Goal: Information Seeking & Learning: Check status

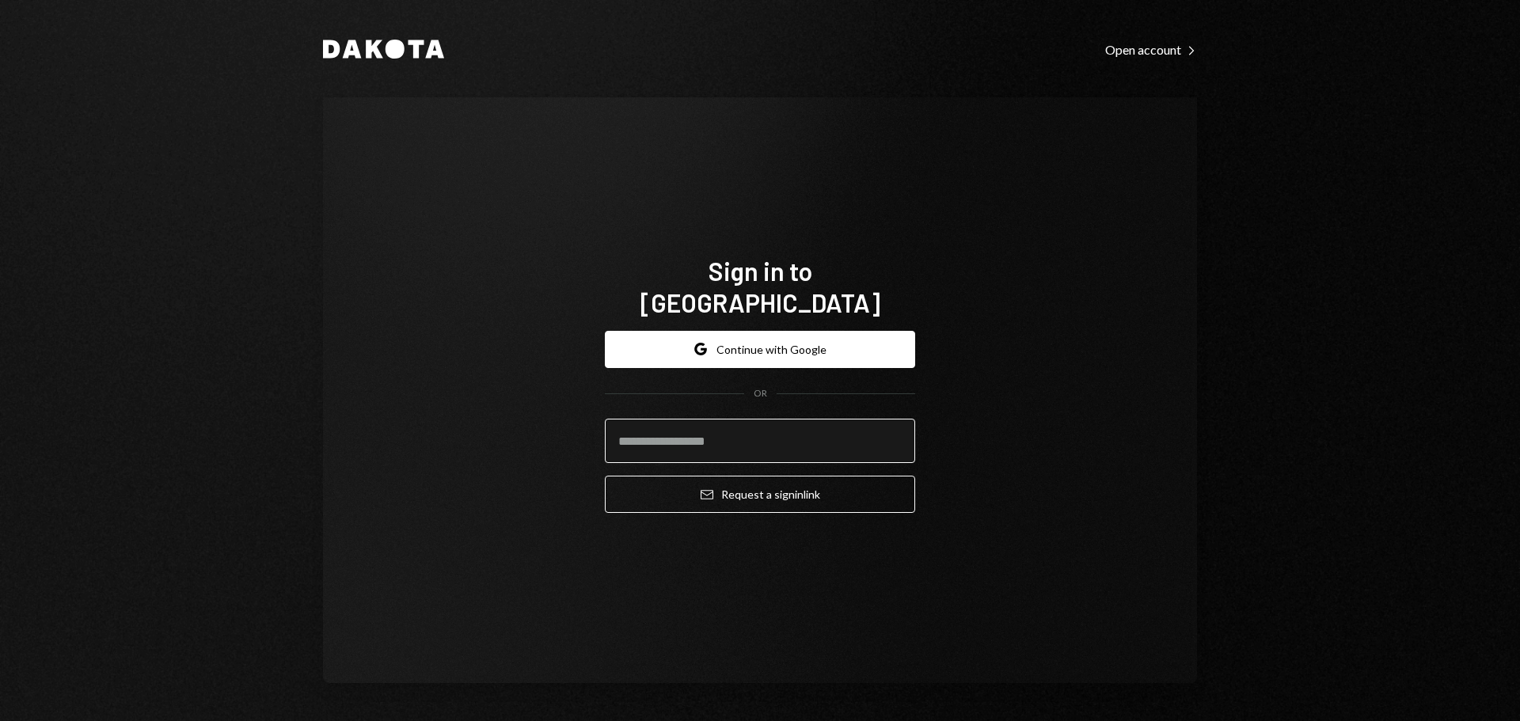
click at [676, 419] on input "email" at bounding box center [760, 441] width 310 height 44
click at [754, 331] on button "Google Continue with Google" at bounding box center [760, 349] width 310 height 37
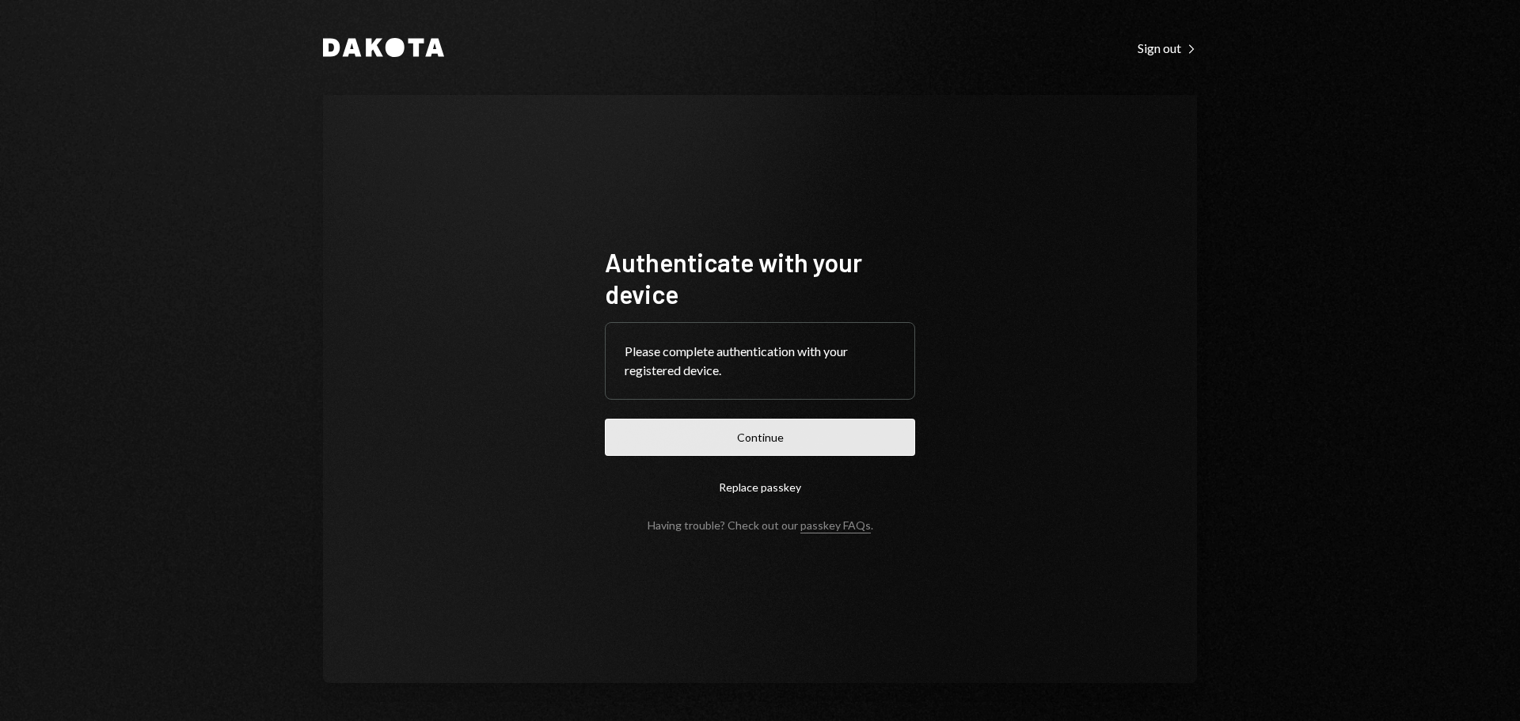
click at [629, 434] on button "Continue" at bounding box center [760, 437] width 310 height 37
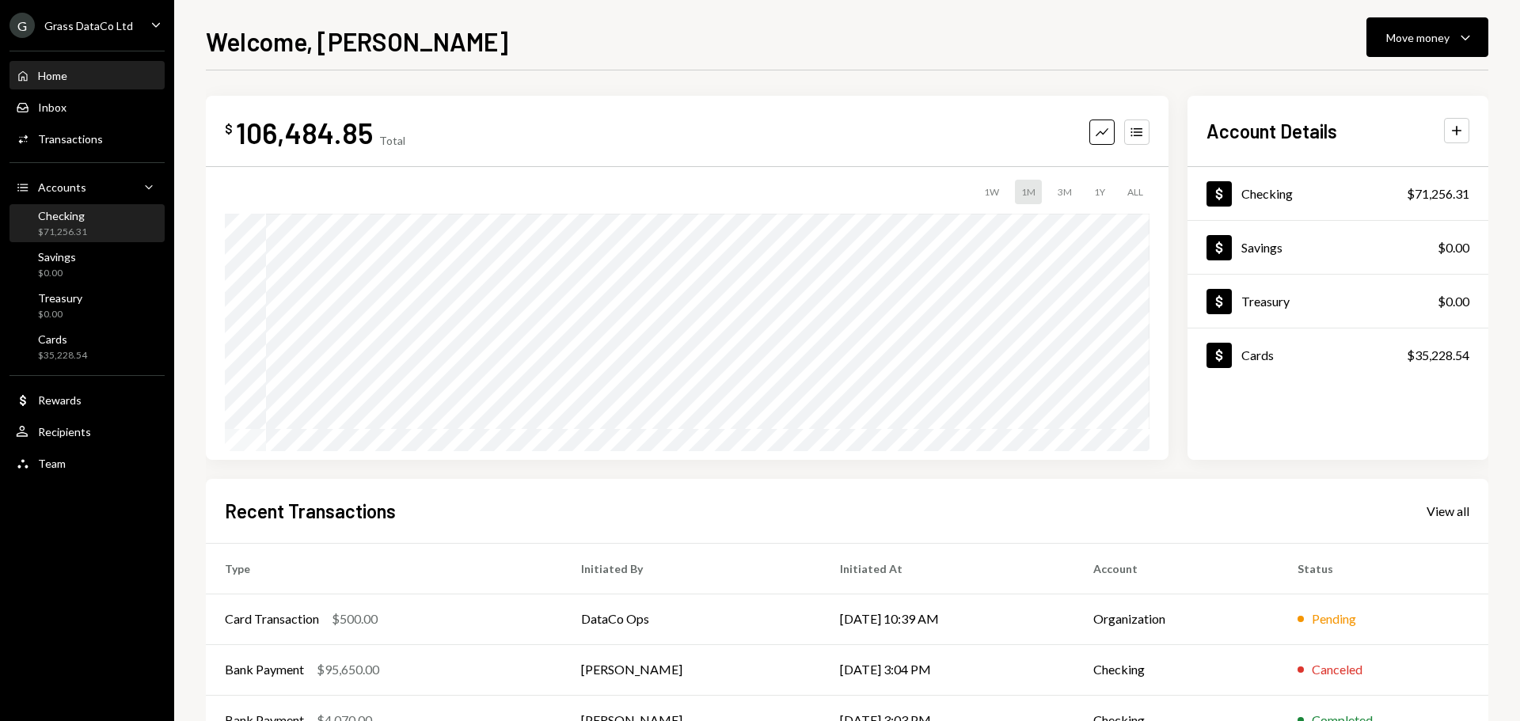
click at [88, 222] on div "Checking $71,256.31" at bounding box center [87, 224] width 142 height 30
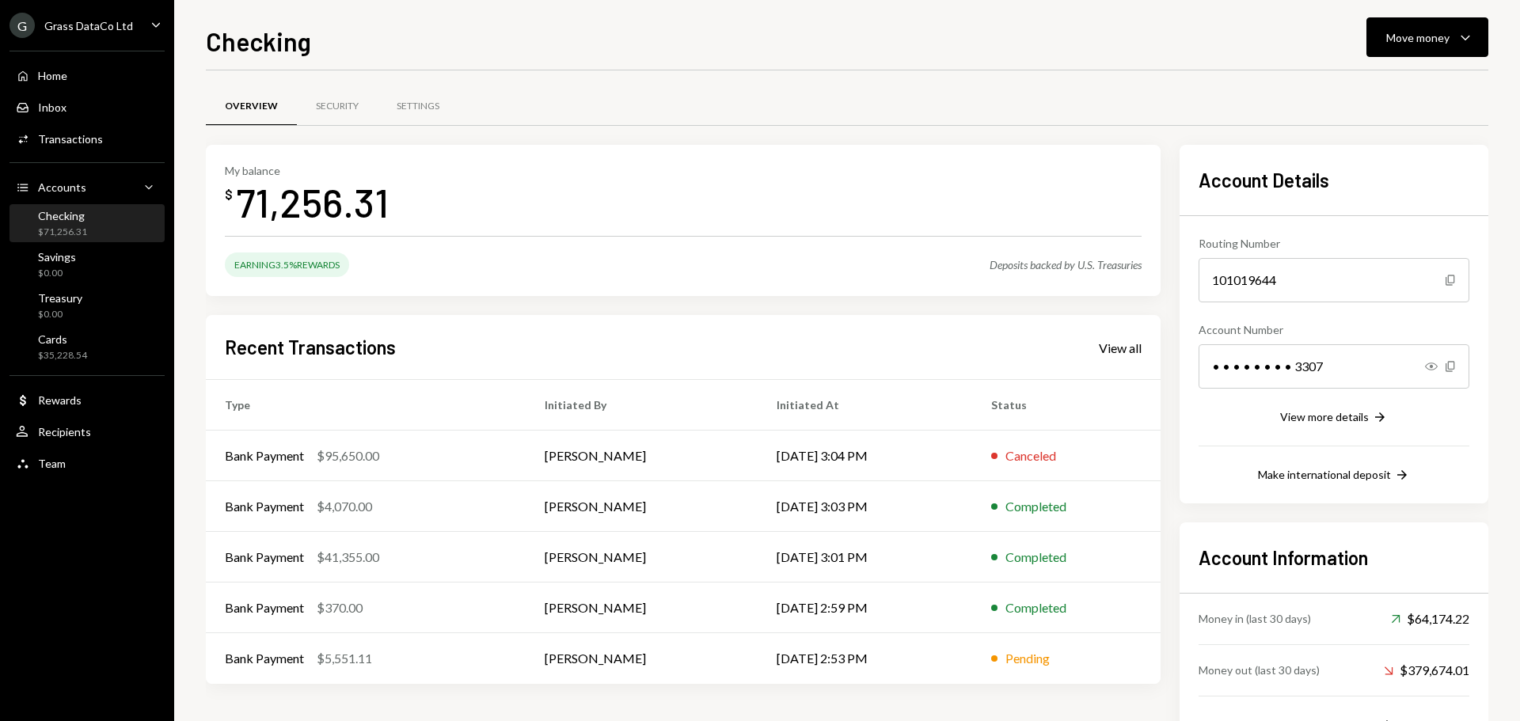
click at [89, 27] on div "Grass DataCo Ltd" at bounding box center [88, 25] width 89 height 13
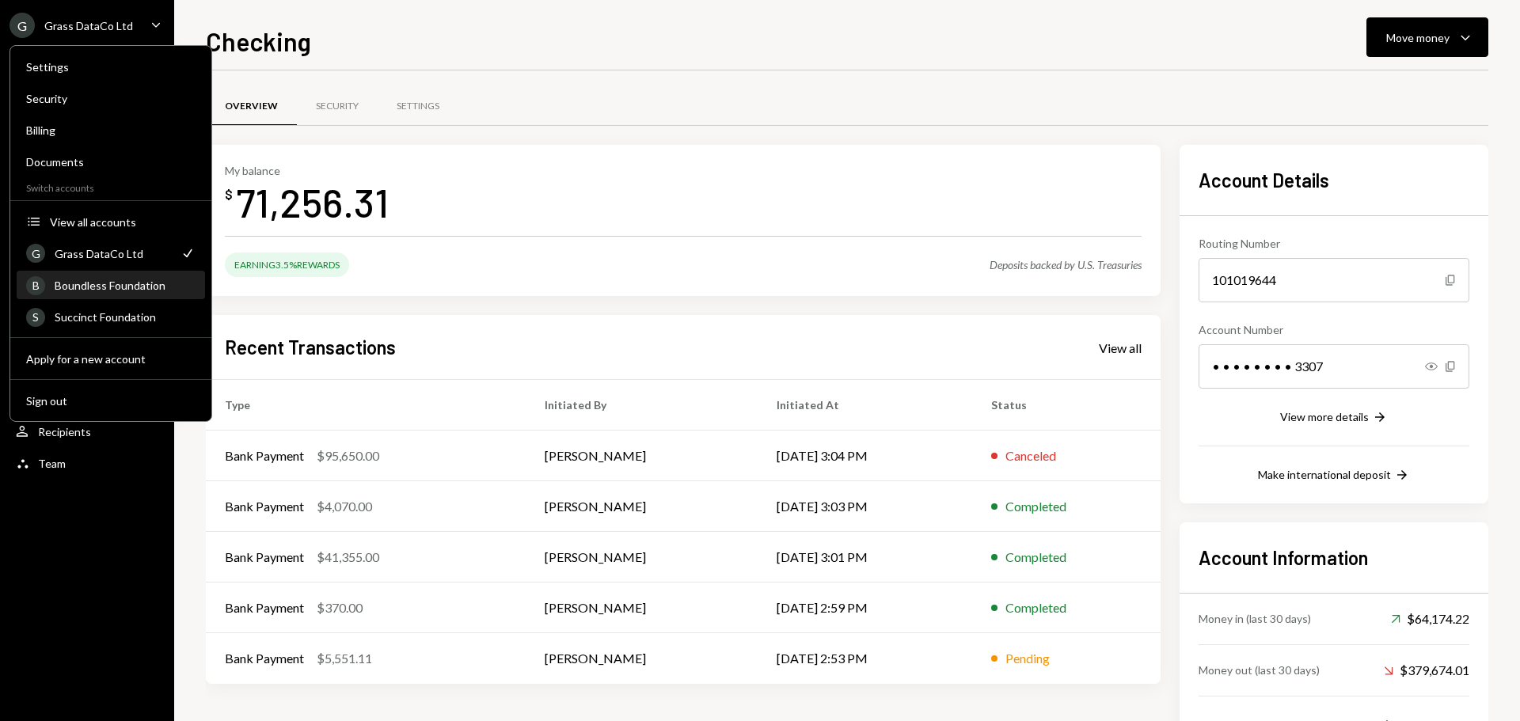
click at [118, 296] on div "B Boundless Foundation" at bounding box center [110, 285] width 169 height 27
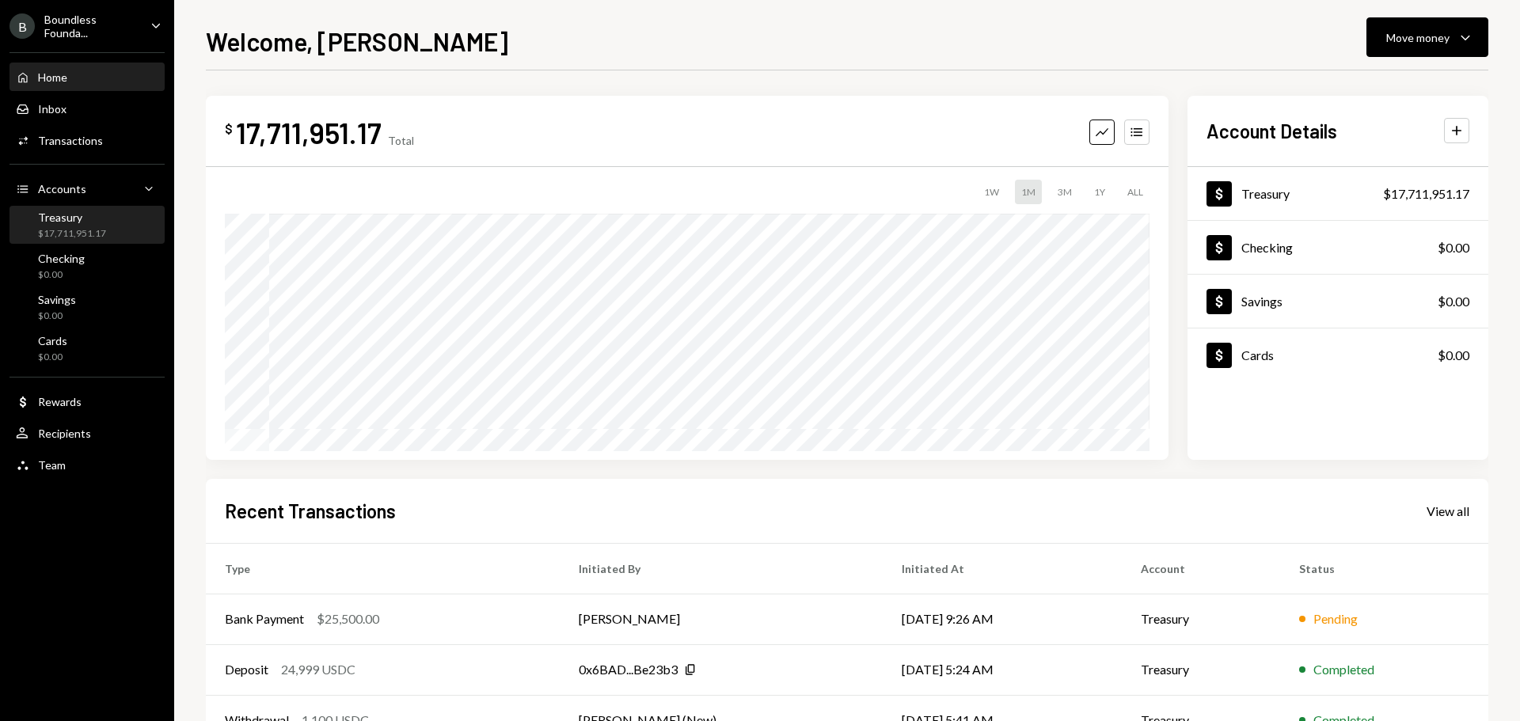
click at [66, 227] on div "$17,711,951.17" at bounding box center [72, 233] width 68 height 13
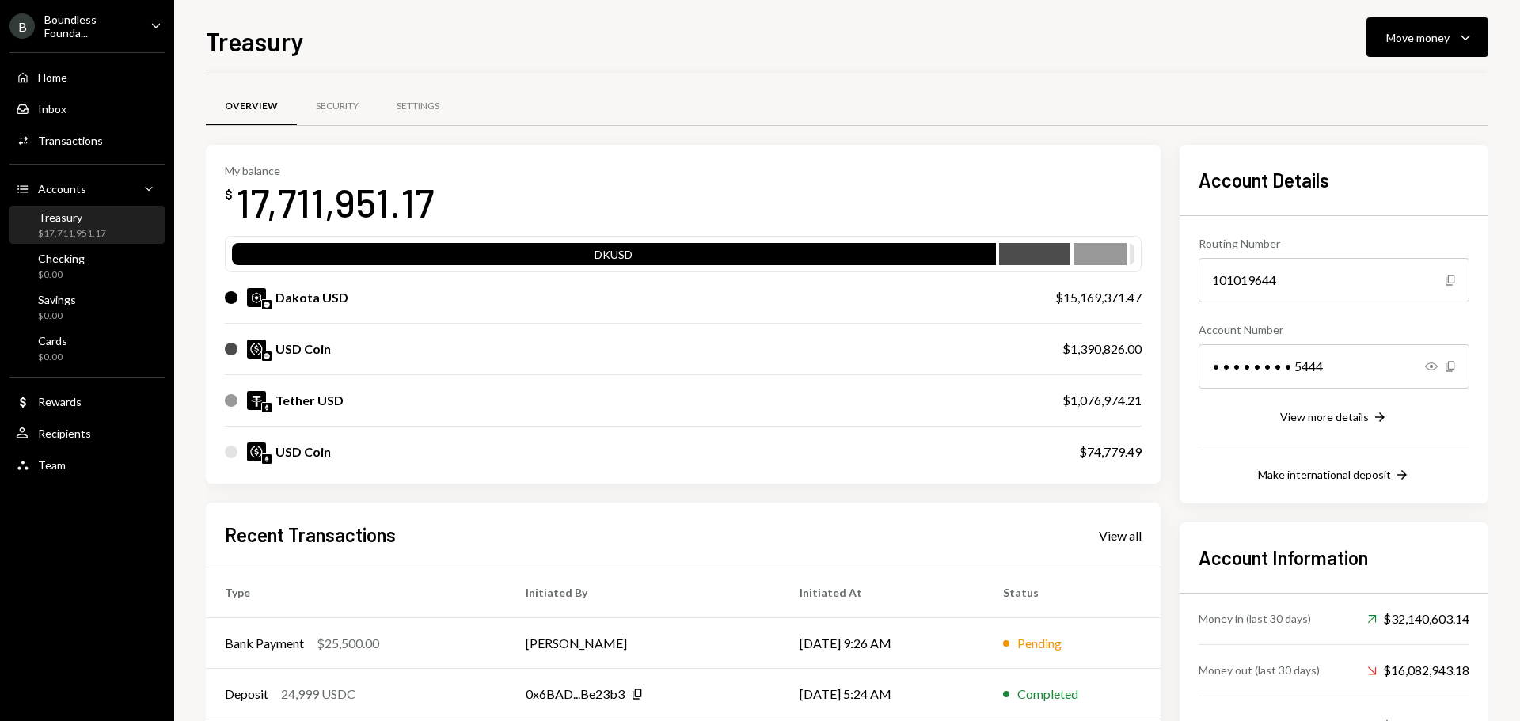
scroll to position [79, 0]
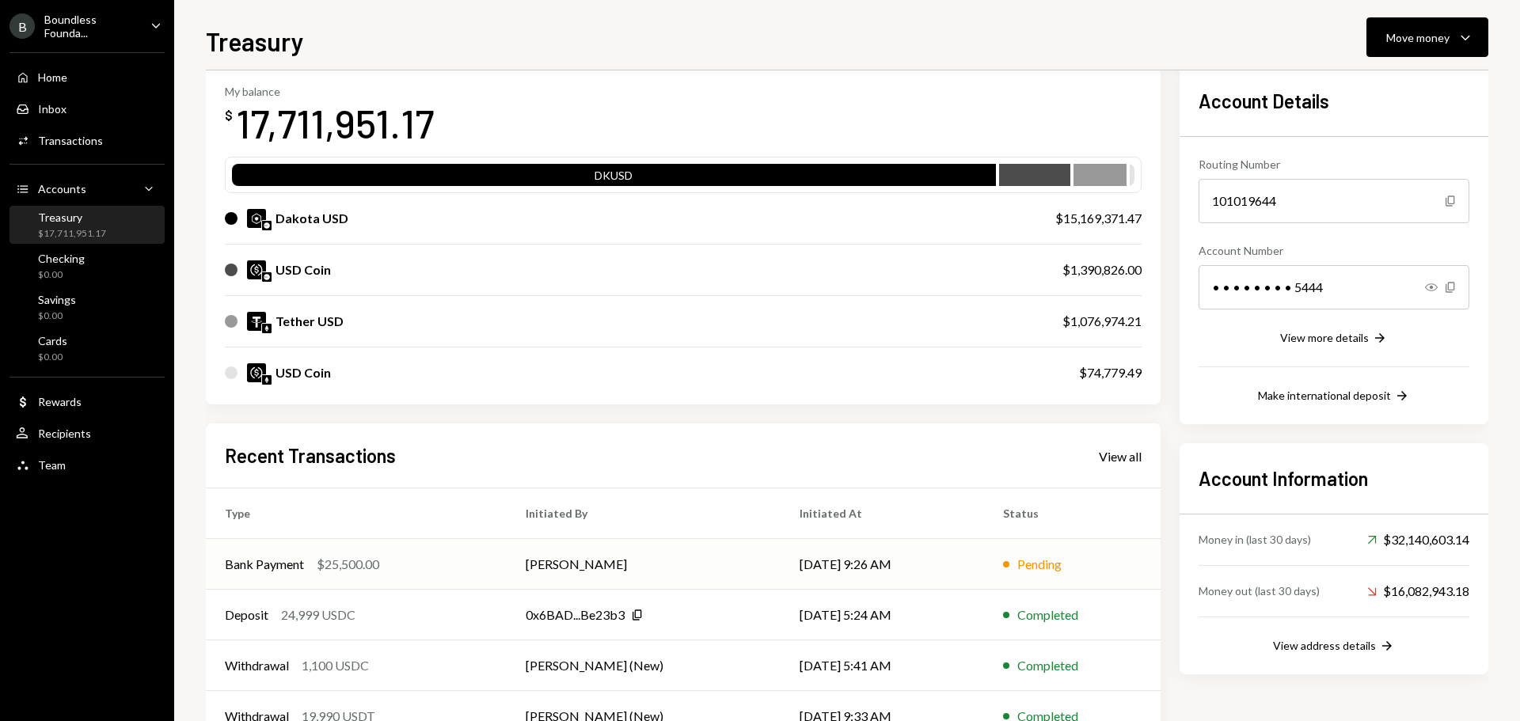
click at [404, 562] on div "Bank Payment $25,500.00" at bounding box center [356, 564] width 263 height 19
